Goal: Task Accomplishment & Management: Manage account settings

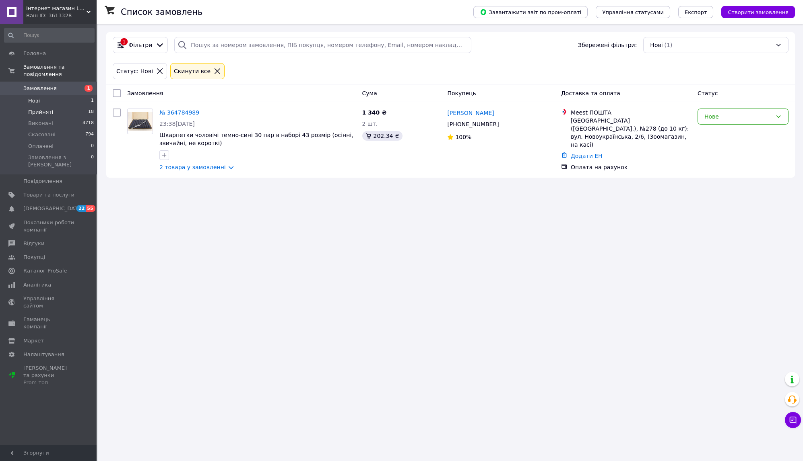
click at [36, 109] on span "Прийняті" at bounding box center [40, 112] width 25 height 7
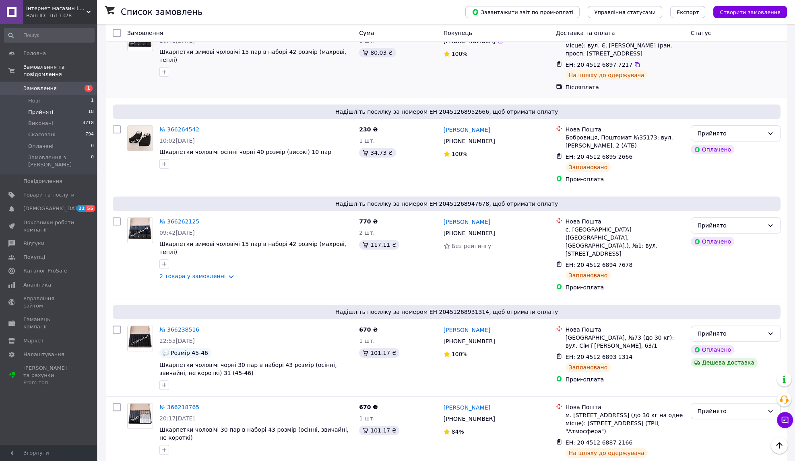
scroll to position [536, 0]
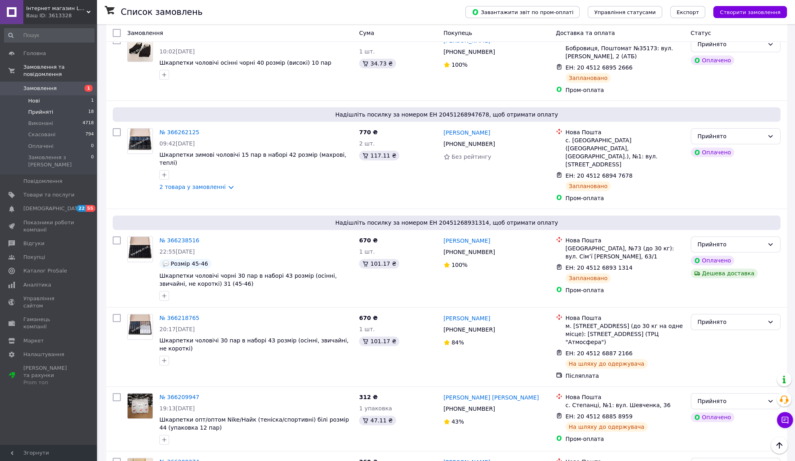
click at [36, 97] on span "Нові" at bounding box center [34, 100] width 12 height 7
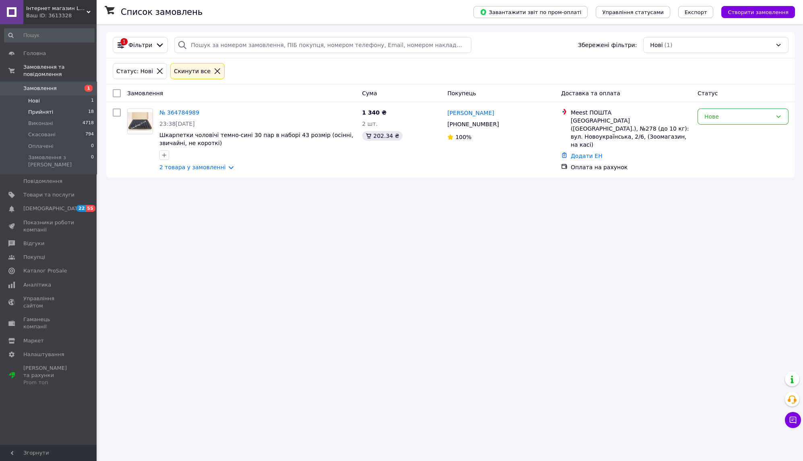
click at [48, 109] on span "Прийняті" at bounding box center [40, 112] width 25 height 7
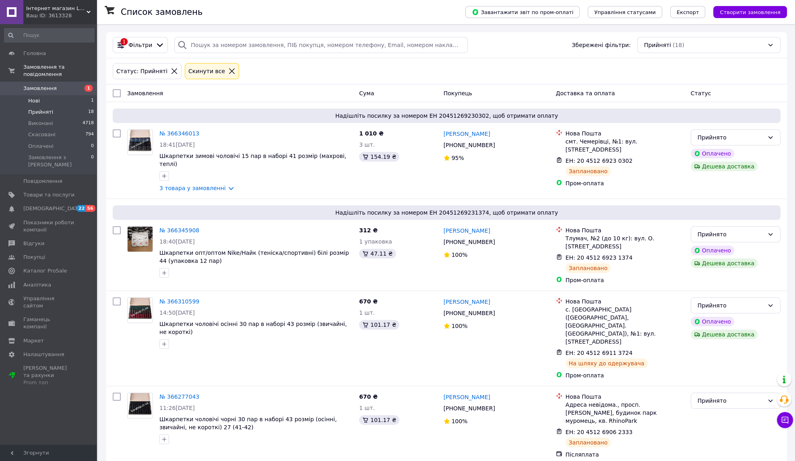
click at [27, 95] on li "Нові 1" at bounding box center [49, 100] width 99 height 11
